Goal: Book appointment/travel/reservation

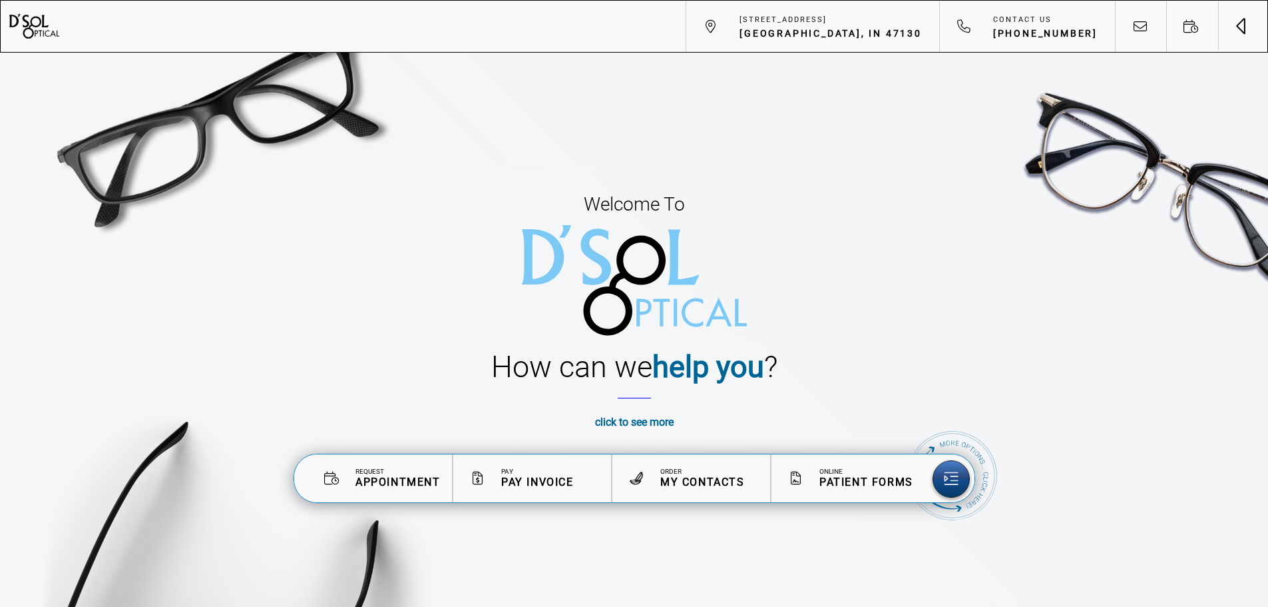
click at [1245, 23] on span "Toggle navigation" at bounding box center [1244, 26] width 1 height 16
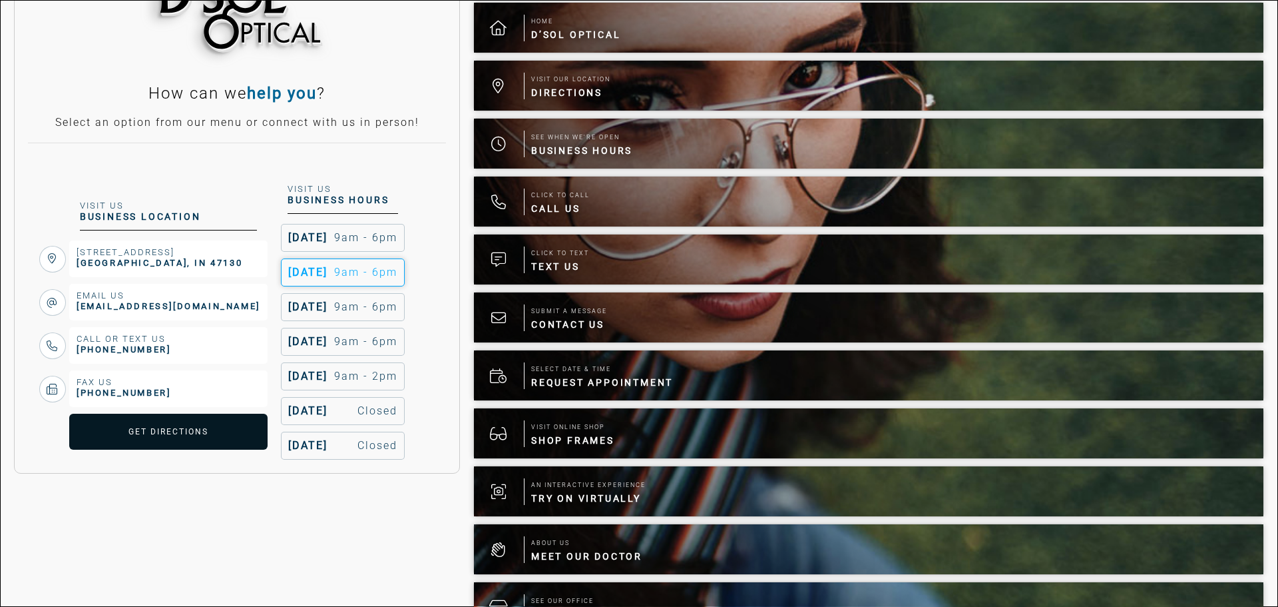
scroll to position [200, 0]
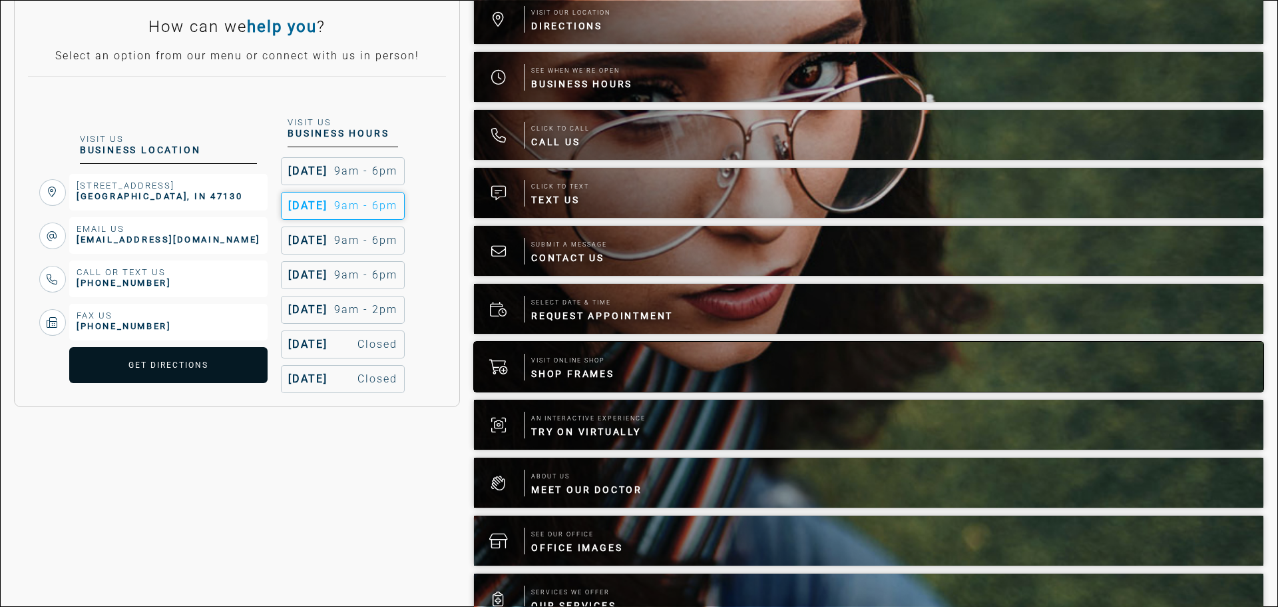
click at [569, 367] on span "Shop Frames" at bounding box center [572, 373] width 83 height 13
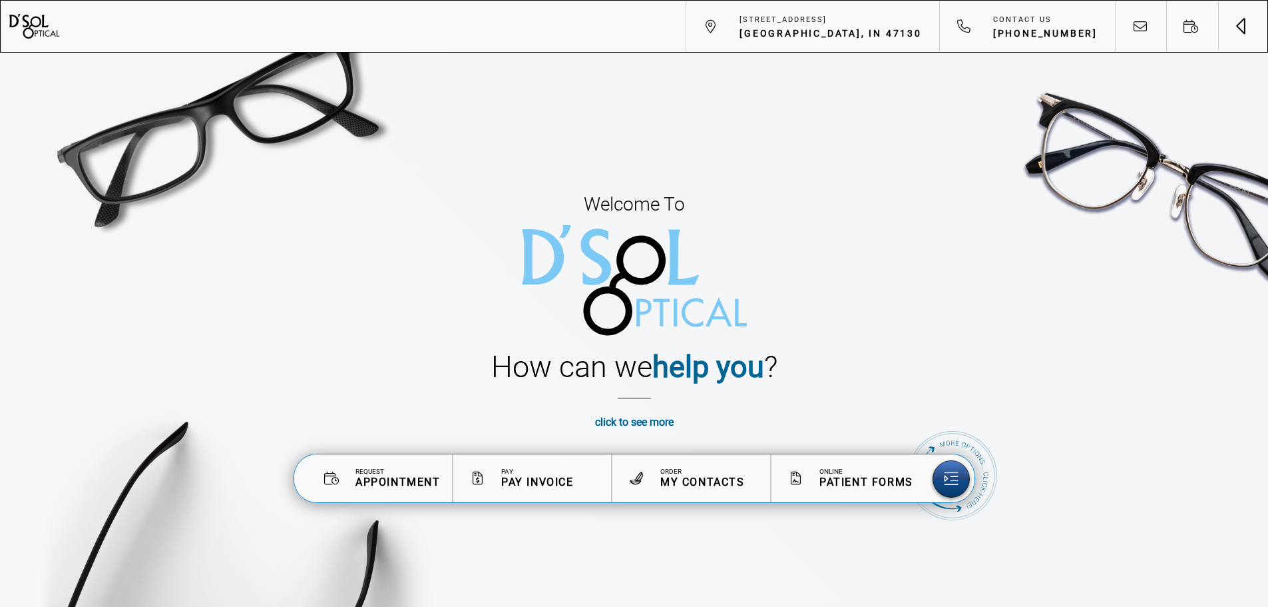
click at [1230, 23] on button "Toggle navigation" at bounding box center [1243, 26] width 50 height 50
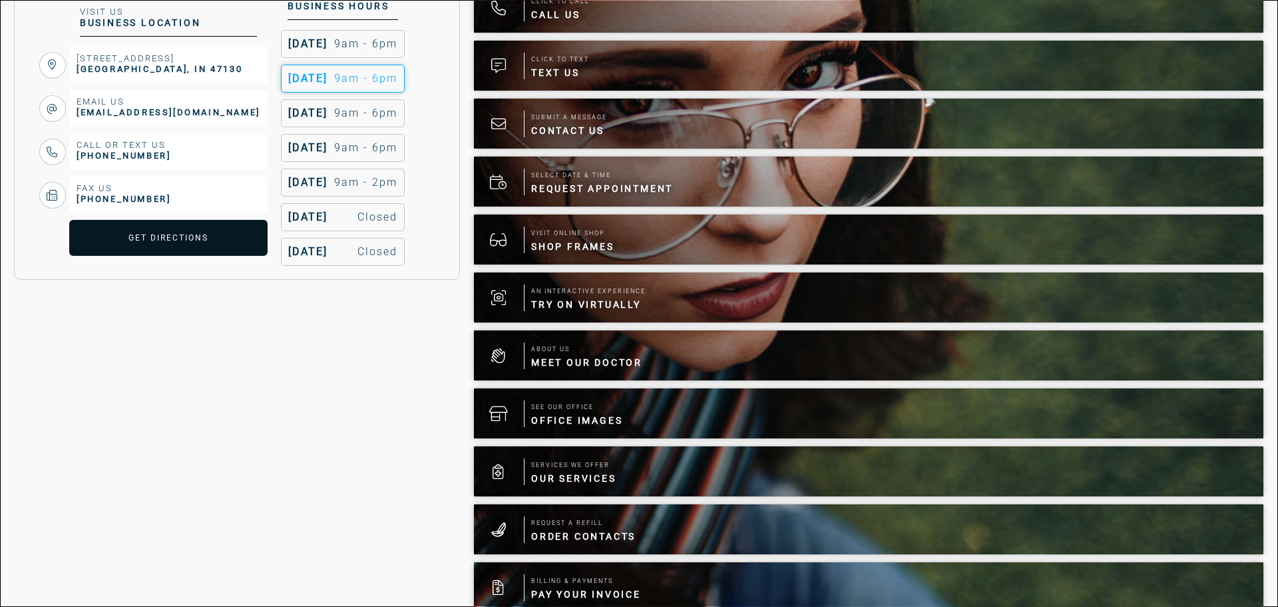
scroll to position [333, 0]
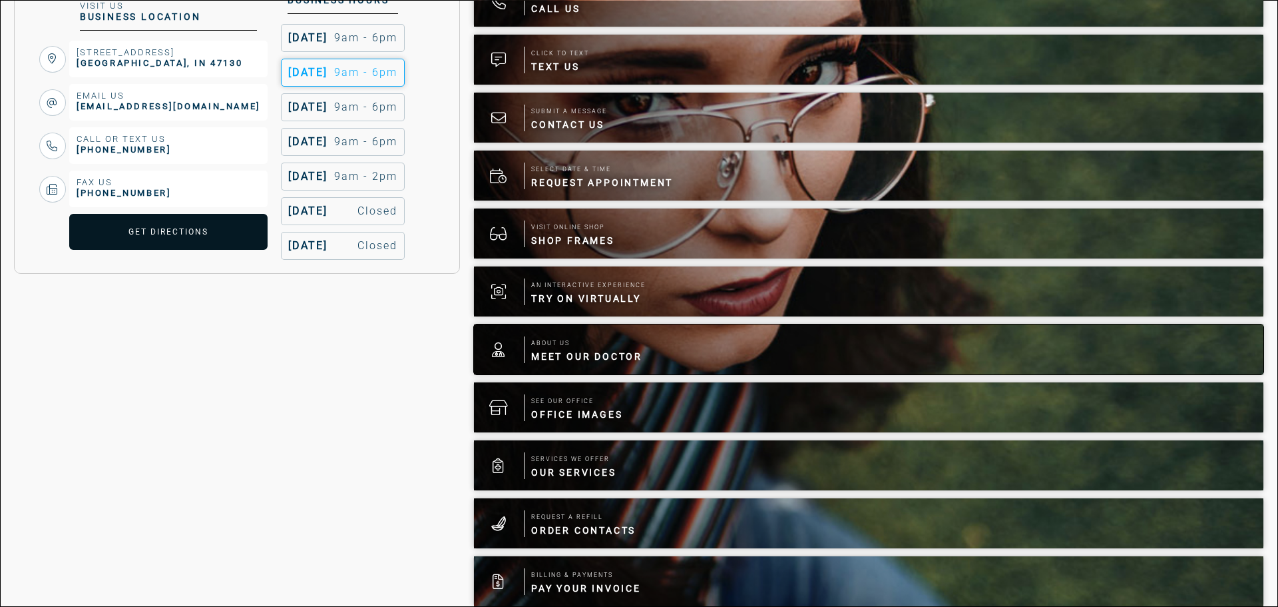
click at [555, 340] on span "About Us" at bounding box center [586, 342] width 111 height 13
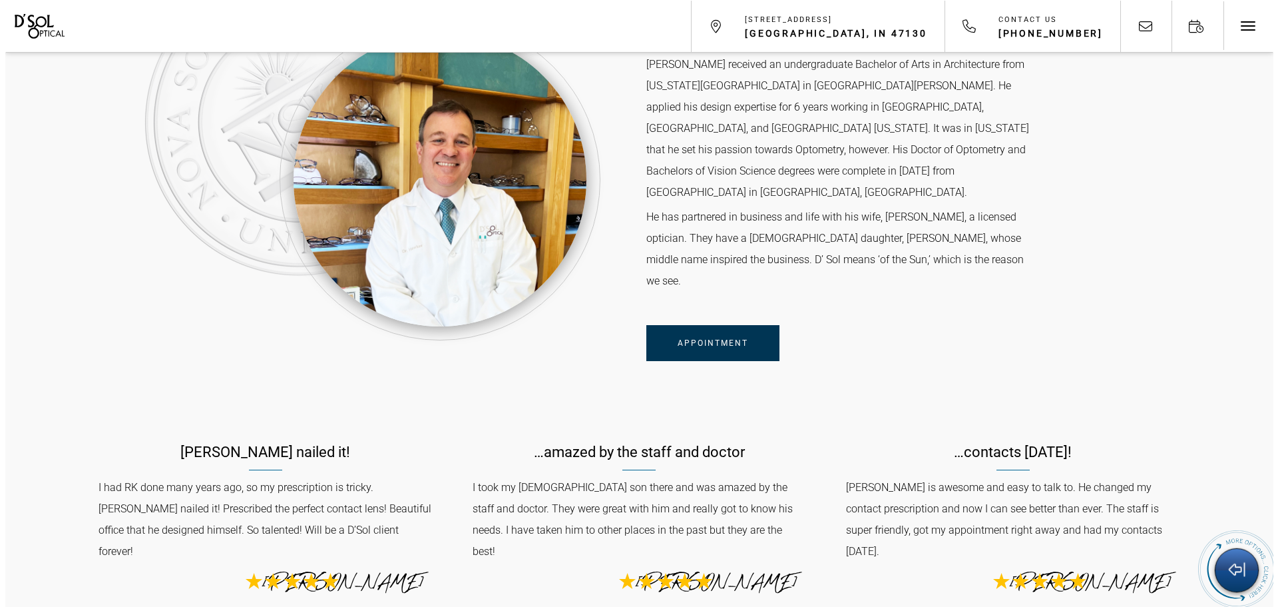
scroll to position [4201, 0]
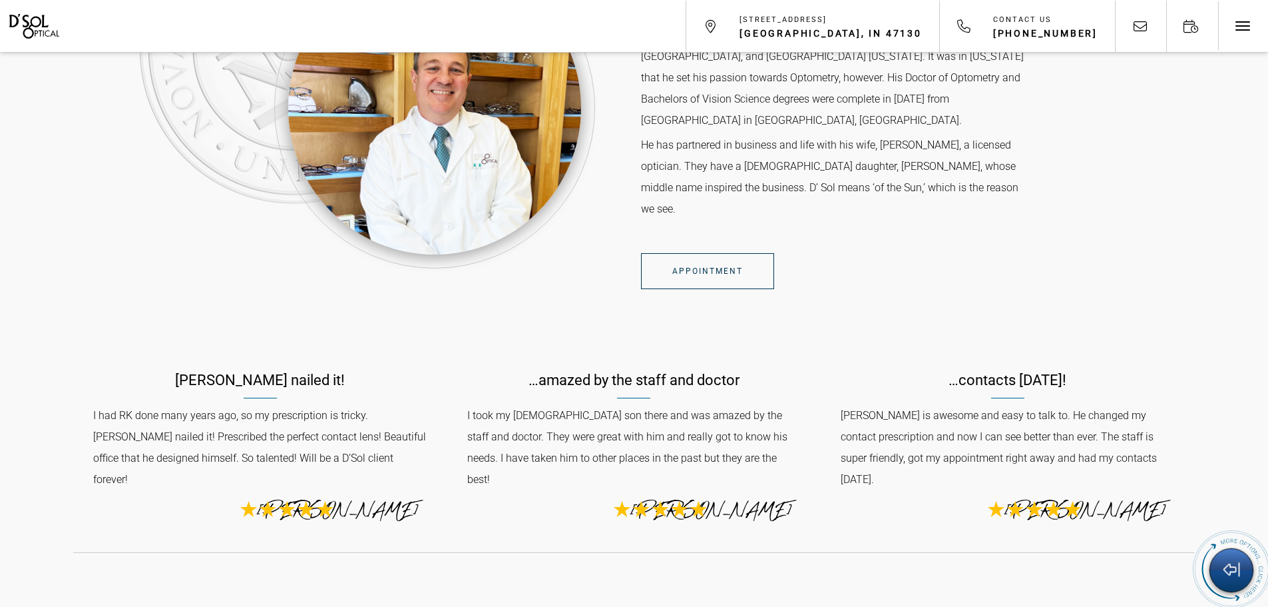
click at [728, 253] on link "Appointment" at bounding box center [707, 271] width 133 height 36
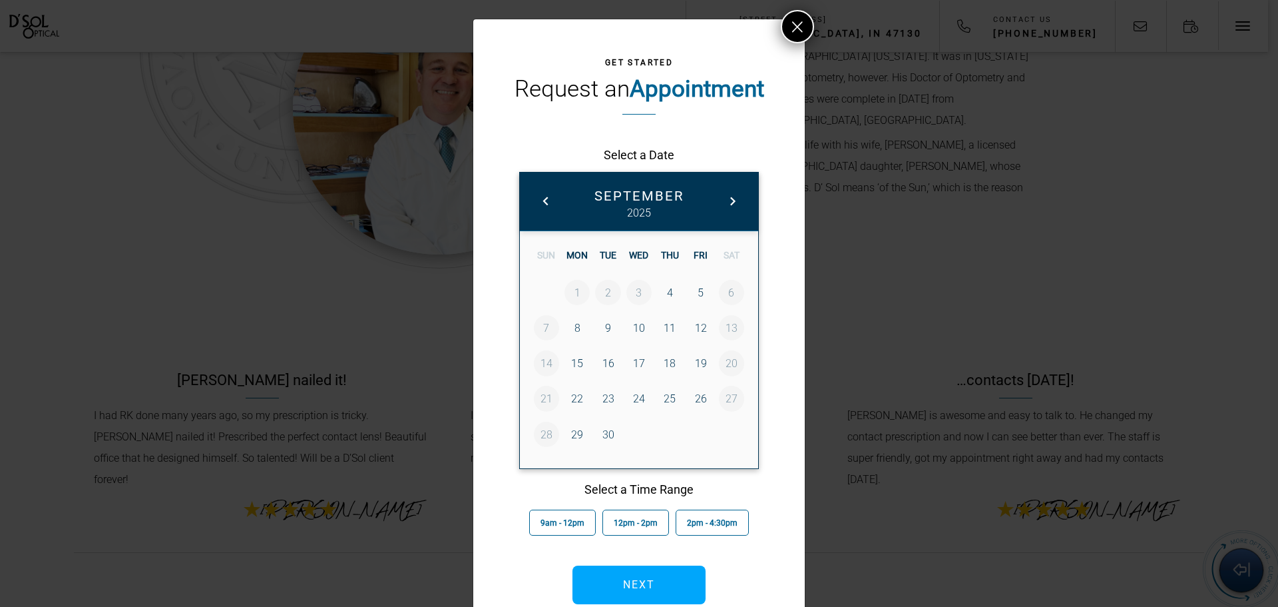
click at [606, 333] on link "9" at bounding box center [607, 327] width 25 height 25
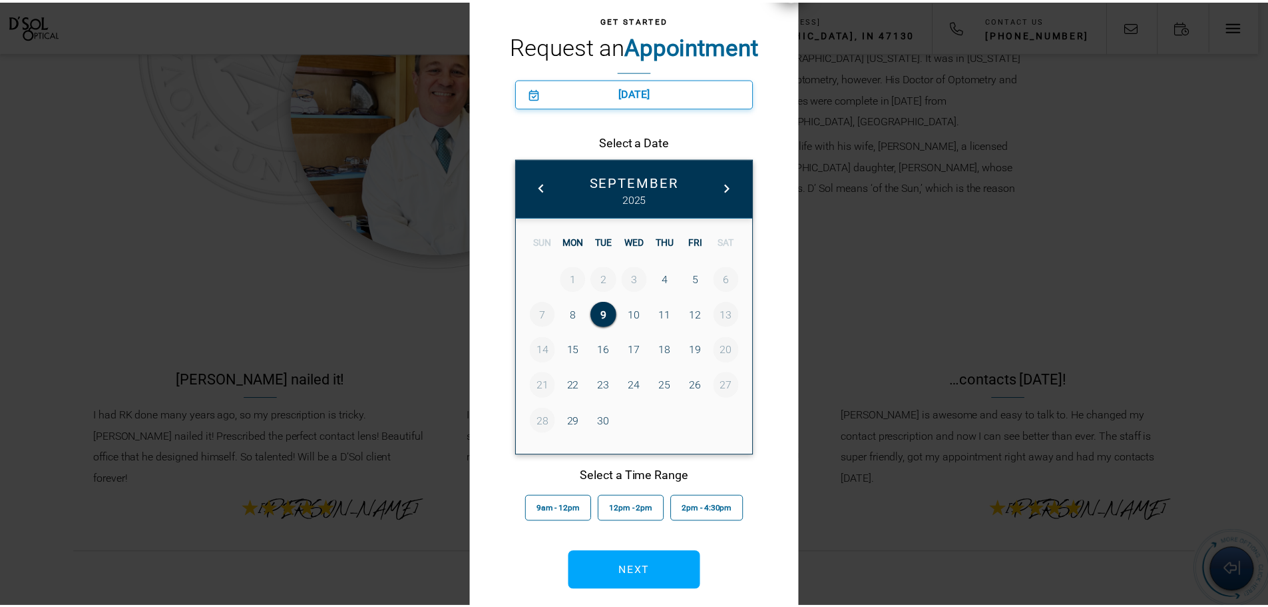
scroll to position [67, 0]
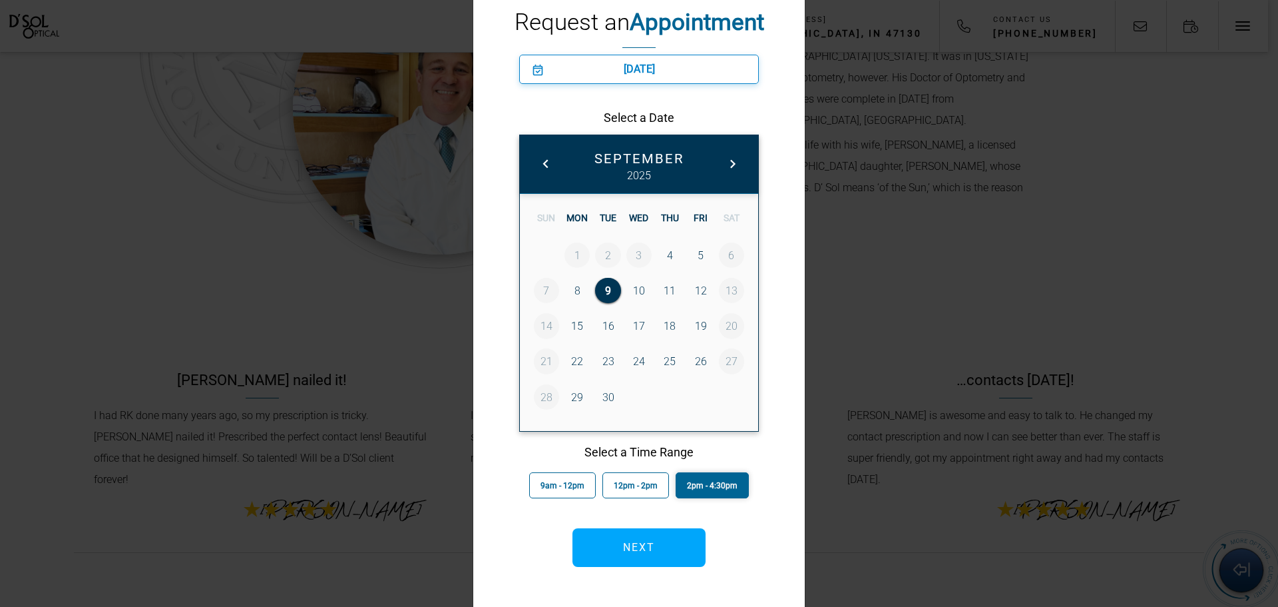
click at [692, 482] on span "2pm - 4:30pm" at bounding box center [712, 485] width 51 height 9
click at [660, 290] on link "11" at bounding box center [669, 290] width 25 height 25
click at [895, 88] on div "Get Started Request an Appointment September 11th 2pm - 4:30pm Select a Date Se…" at bounding box center [639, 303] width 1278 height 607
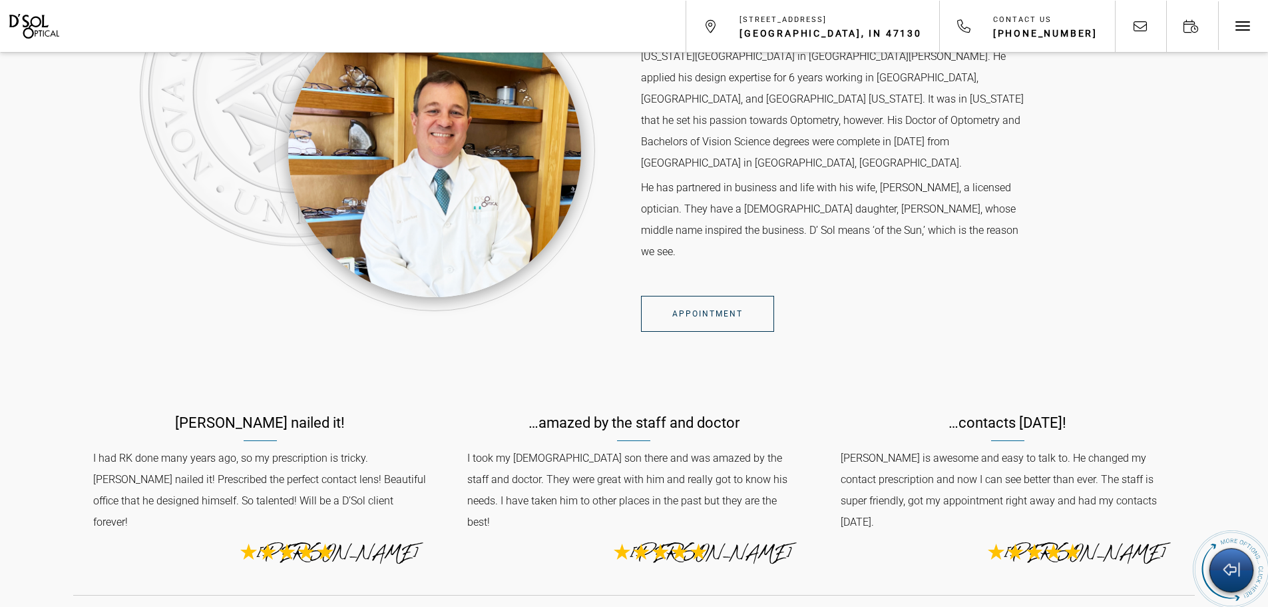
scroll to position [4134, 0]
